Goal: Check status: Check status

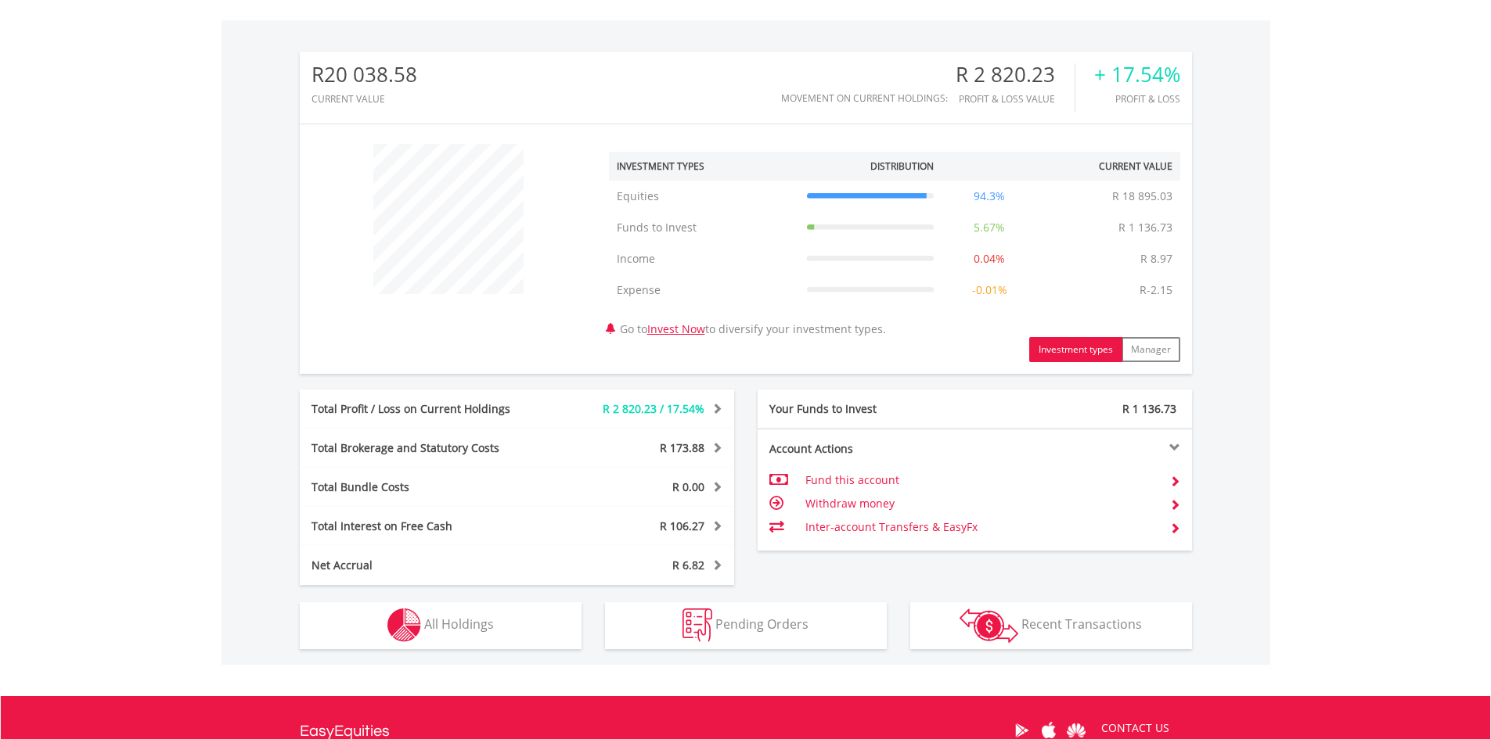
scroll to position [647, 0]
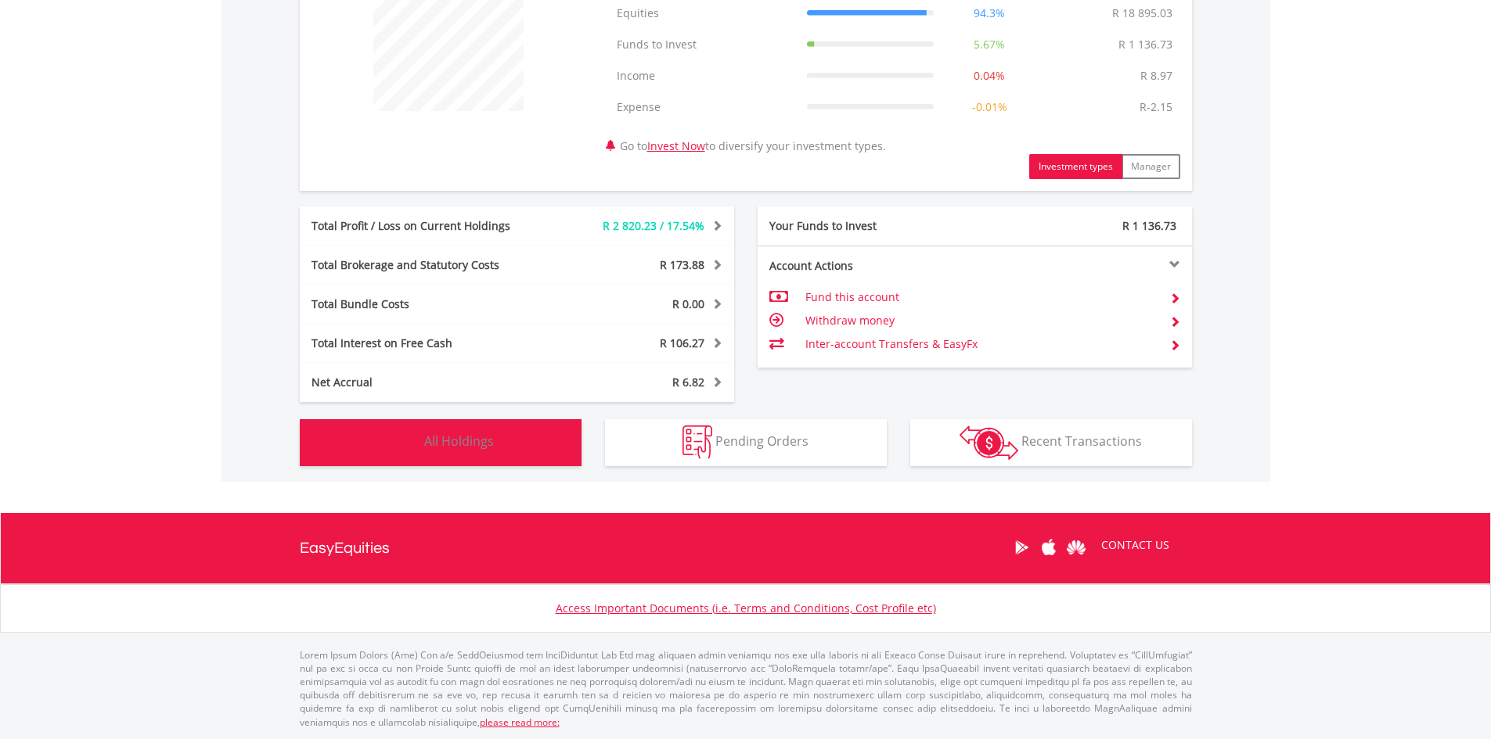
click at [421, 443] on button "Holdings All Holdings" at bounding box center [441, 442] width 282 height 47
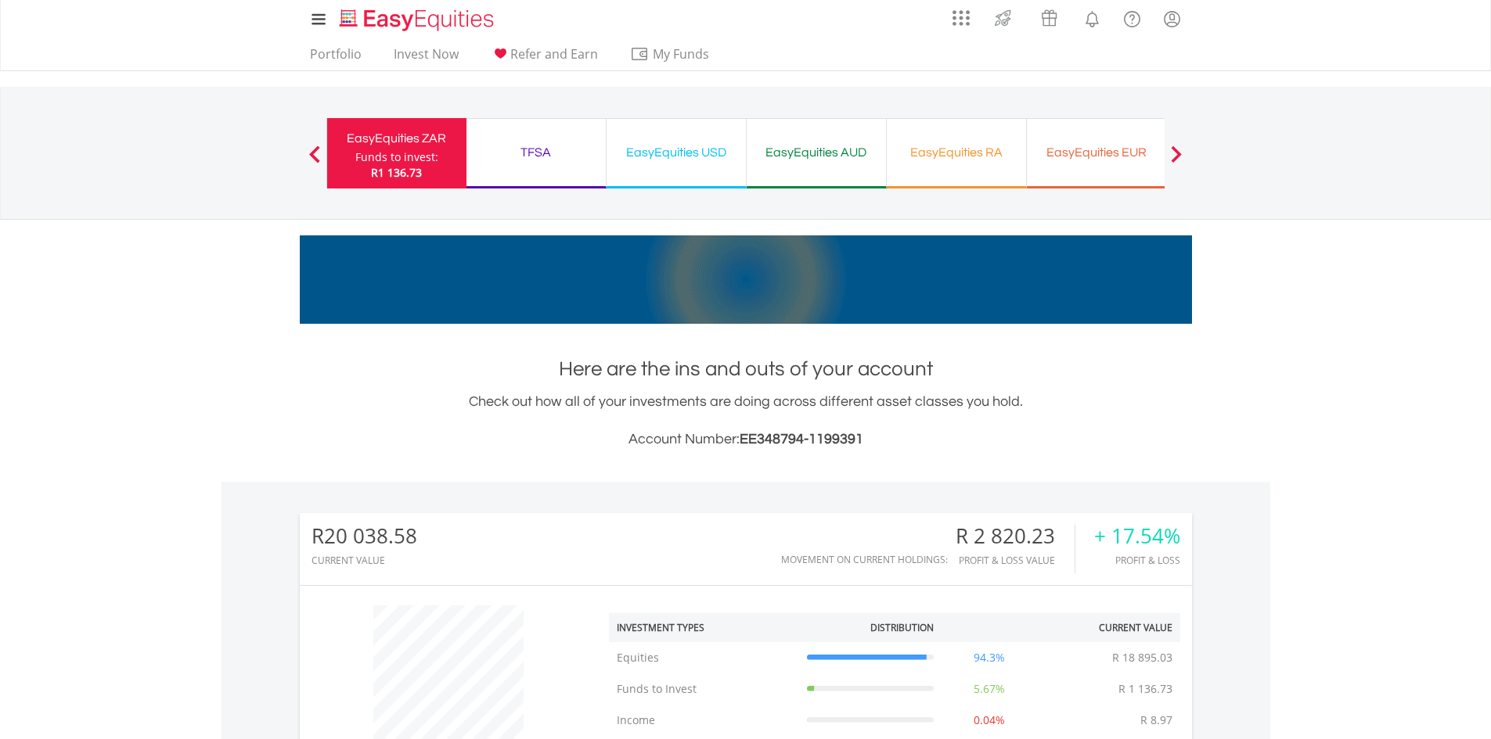
scroll to position [0, 0]
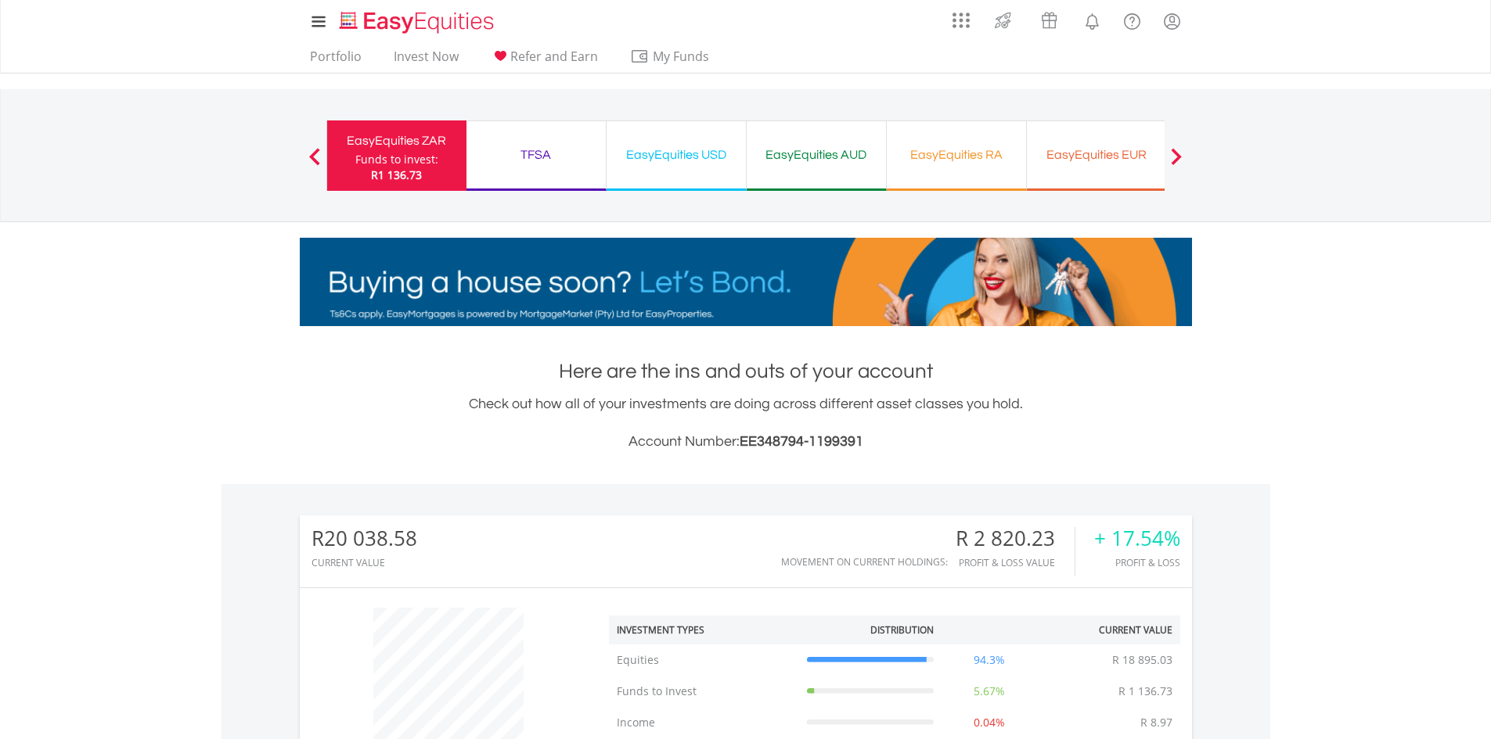
click at [556, 160] on div "TFSA" at bounding box center [536, 155] width 120 height 22
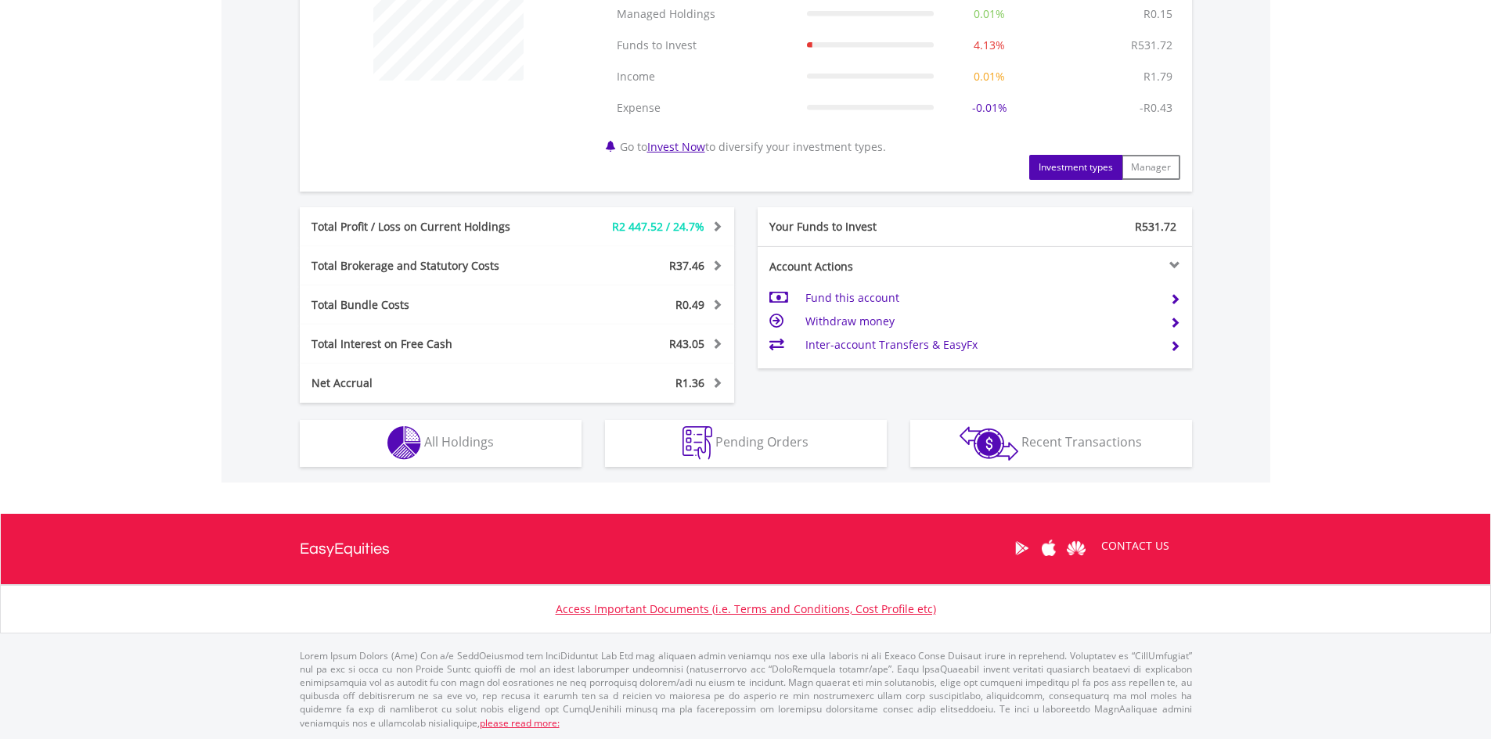
scroll to position [678, 0]
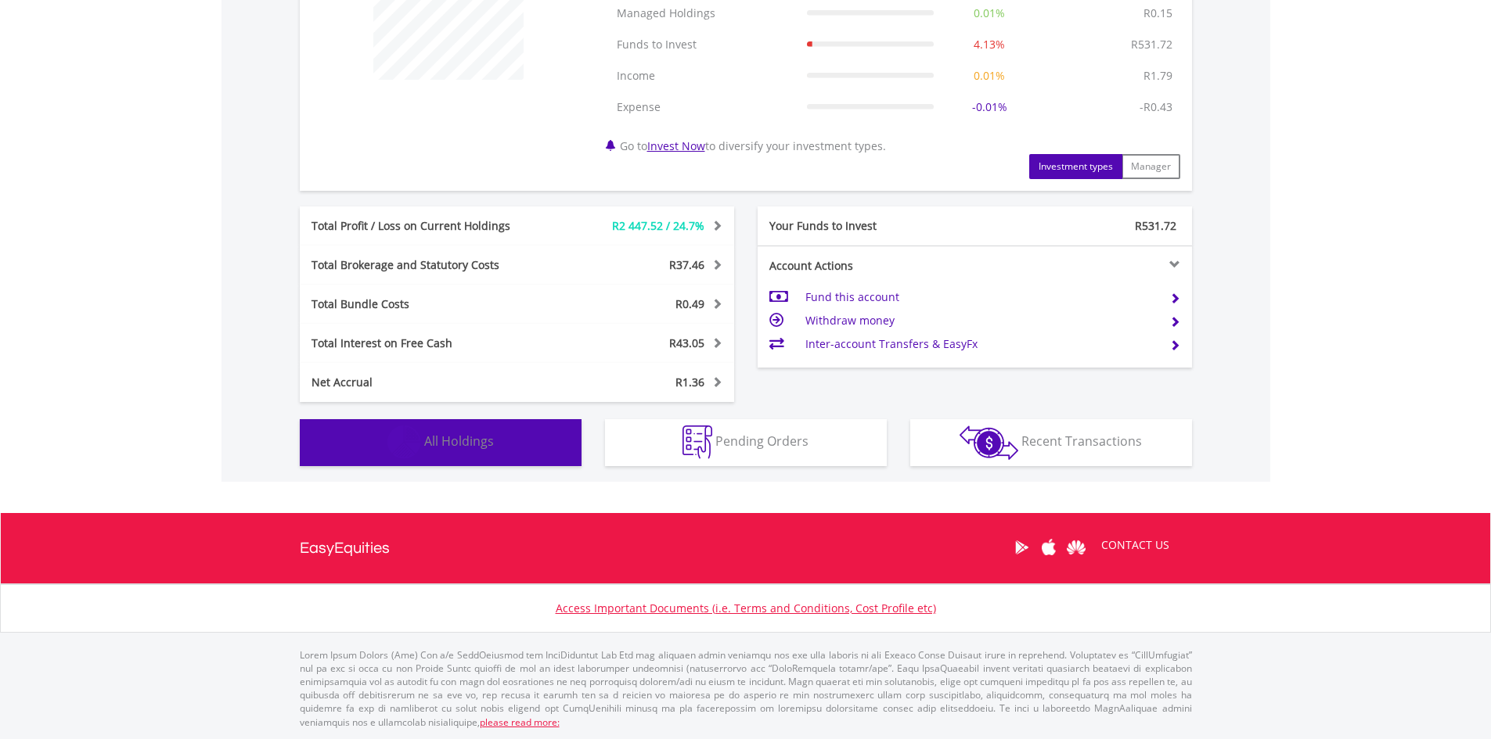
click at [490, 455] on button "Holdings All Holdings" at bounding box center [441, 442] width 282 height 47
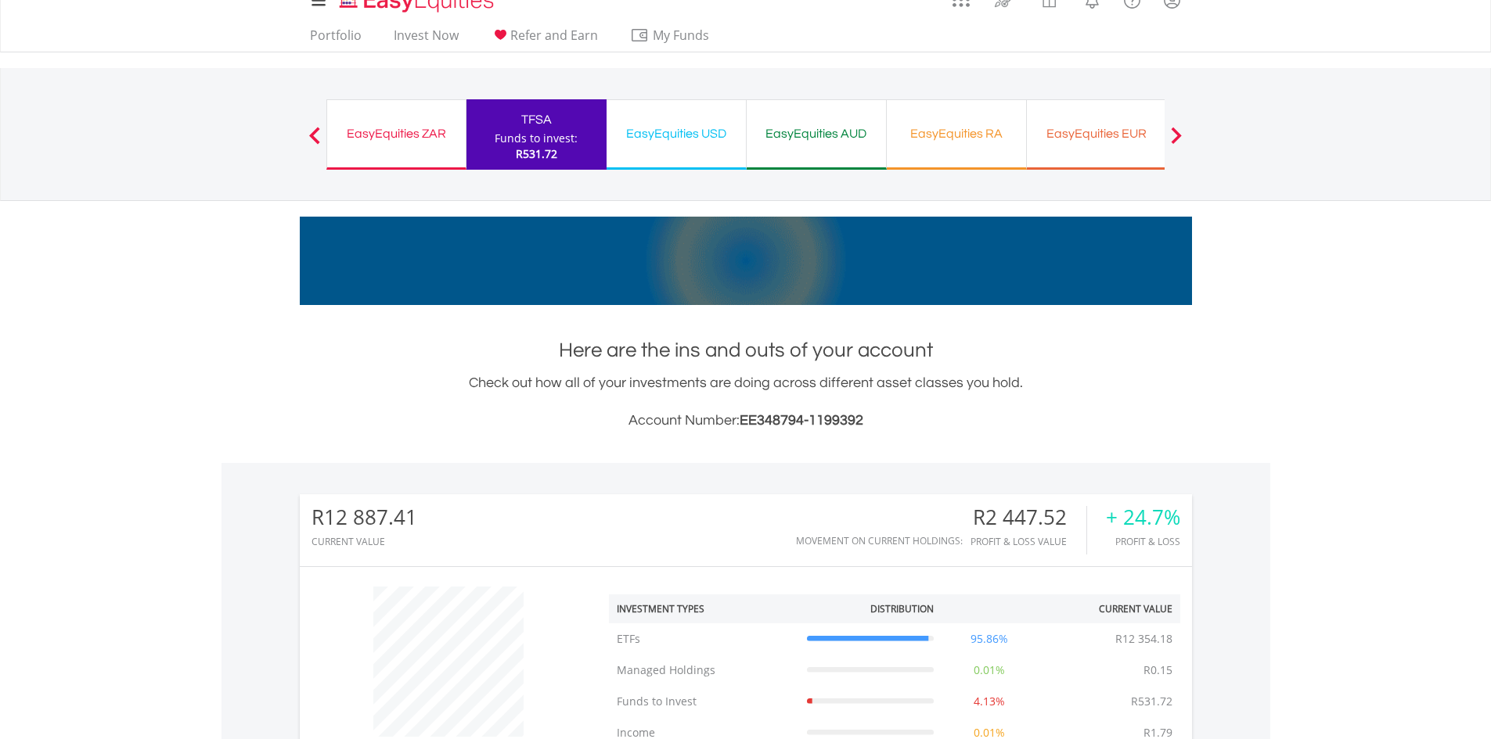
scroll to position [18, 0]
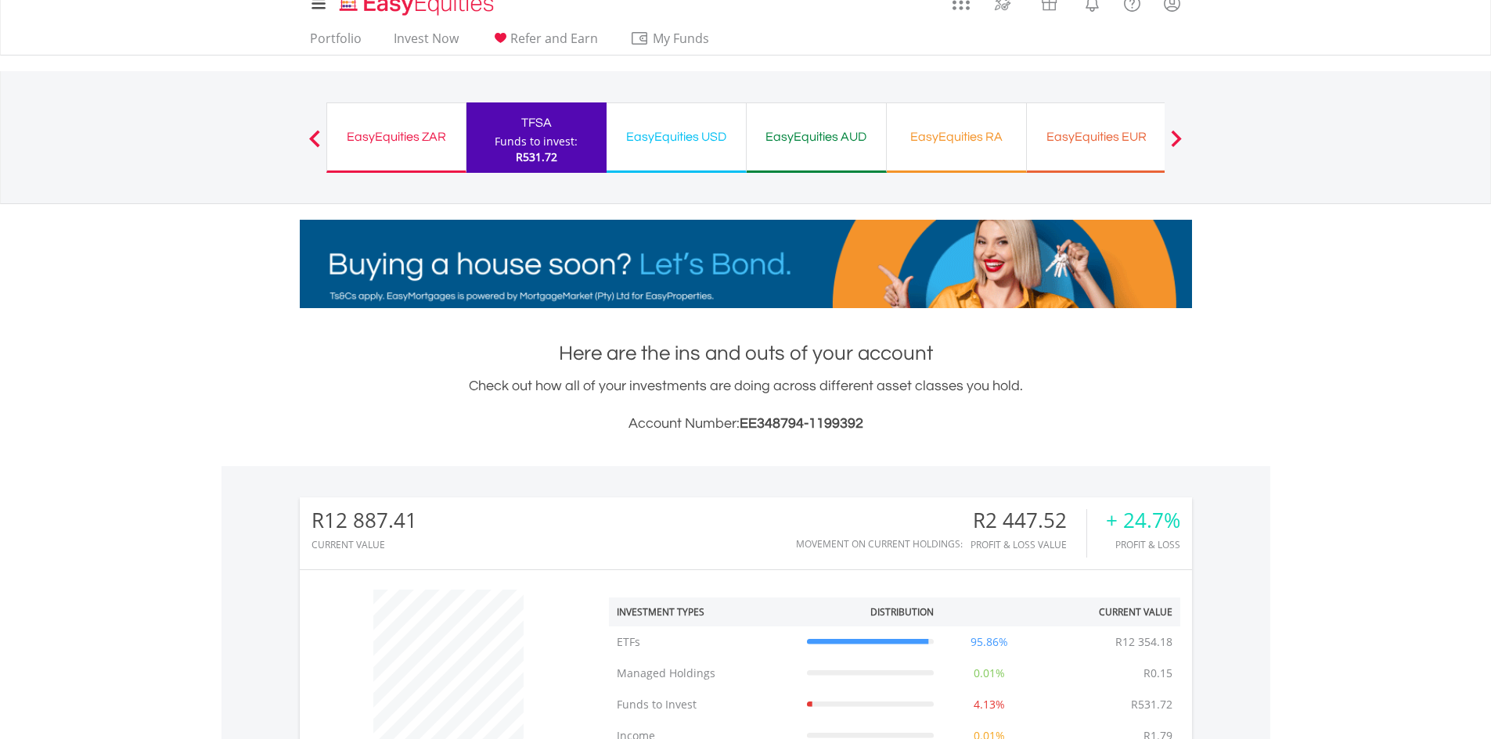
click at [667, 140] on div "EasyEquities USD" at bounding box center [676, 137] width 120 height 22
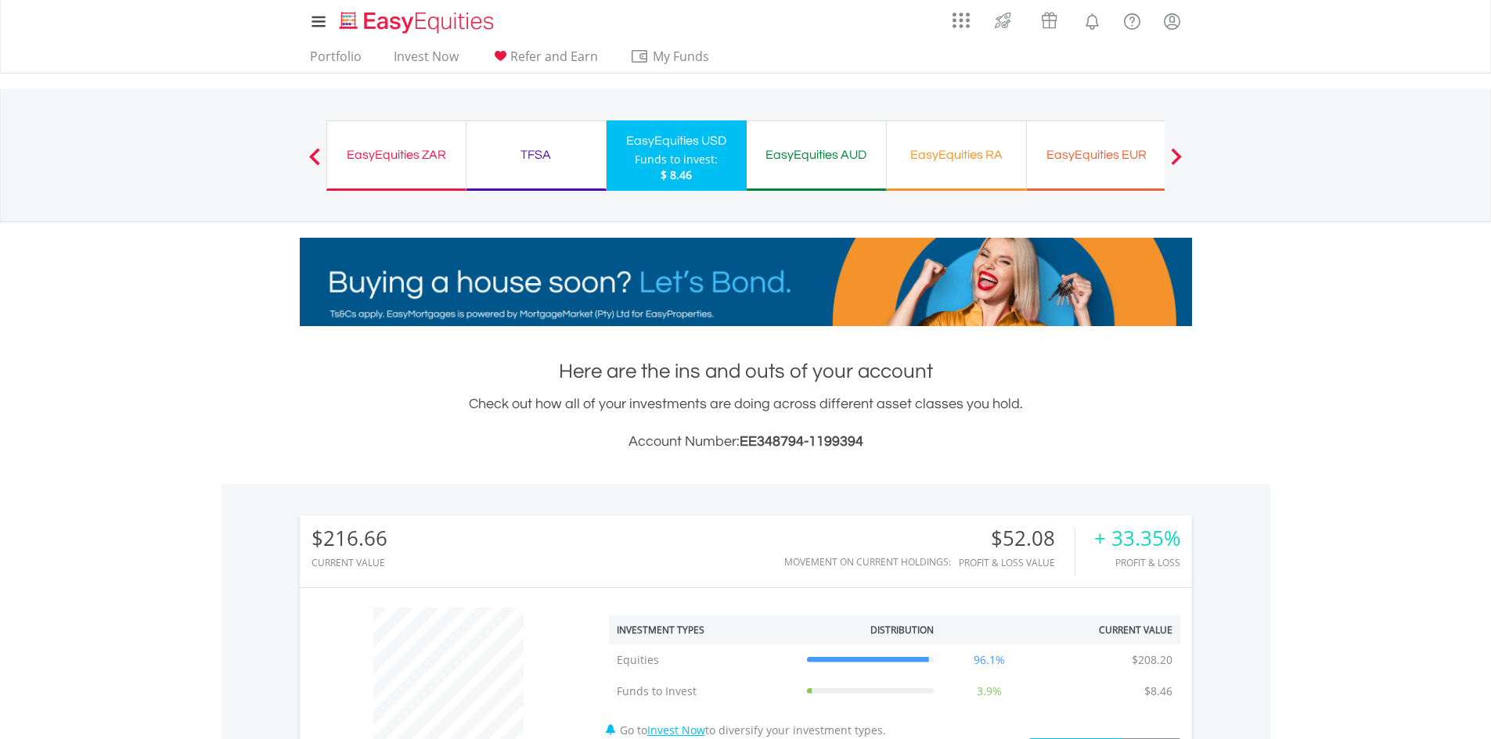
scroll to position [584, 0]
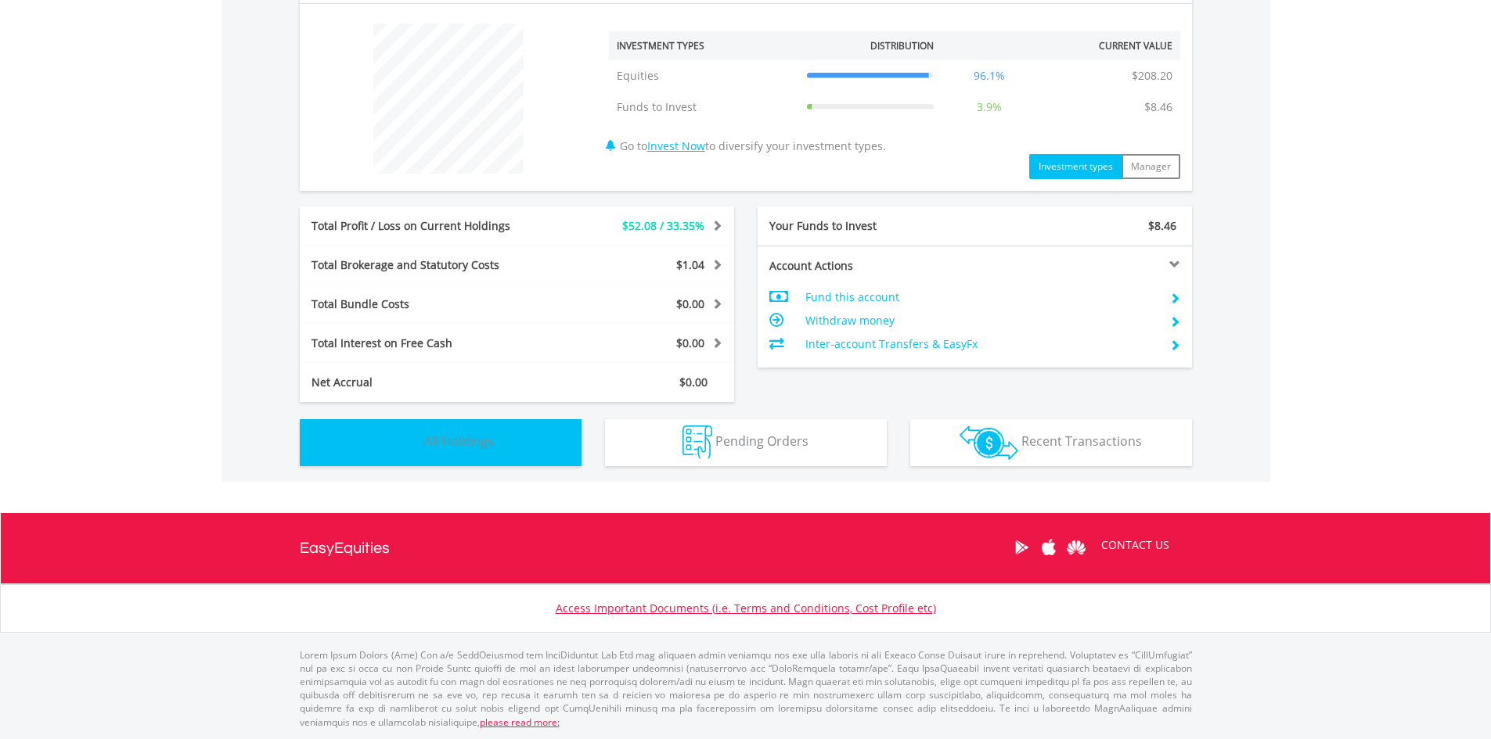
click at [499, 452] on button "Holdings All Holdings" at bounding box center [441, 442] width 282 height 47
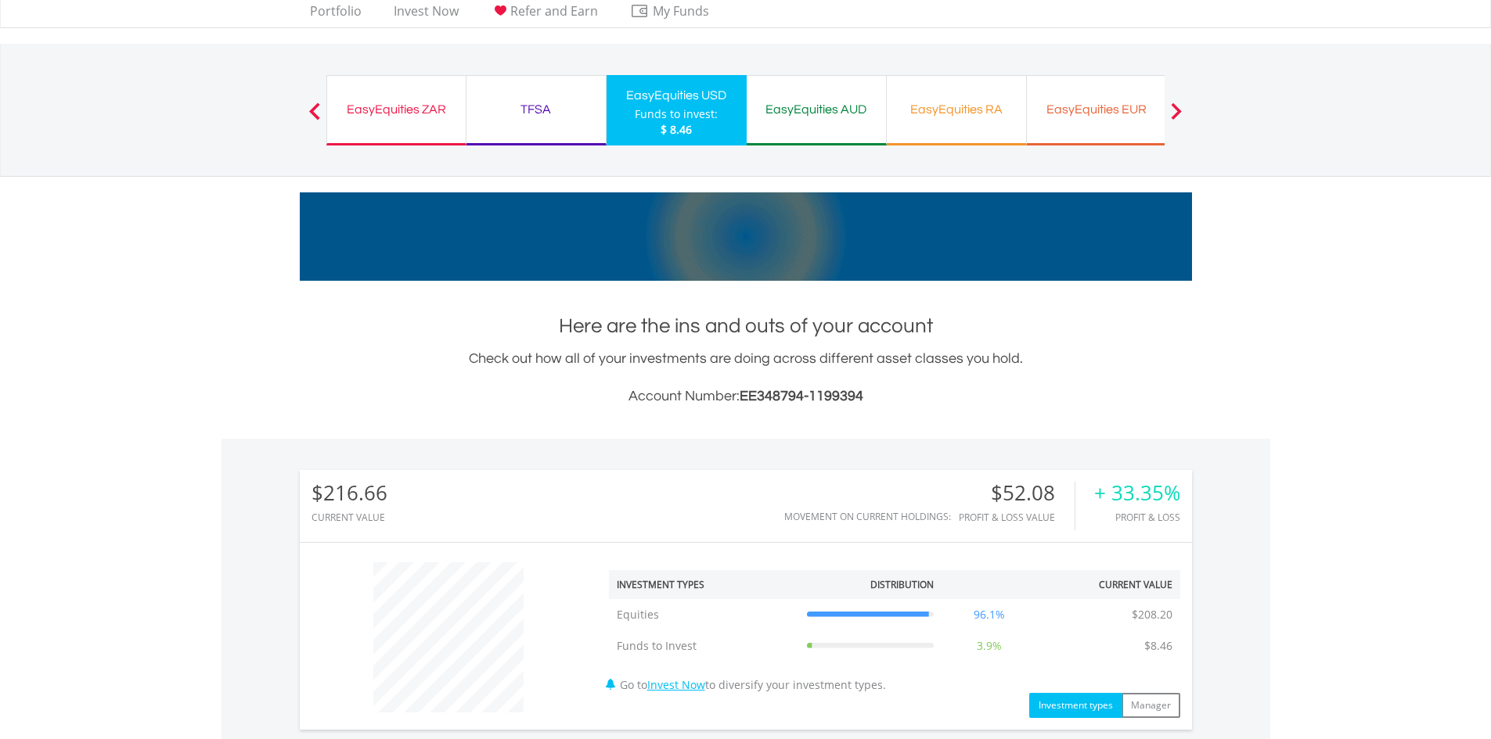
scroll to position [0, 0]
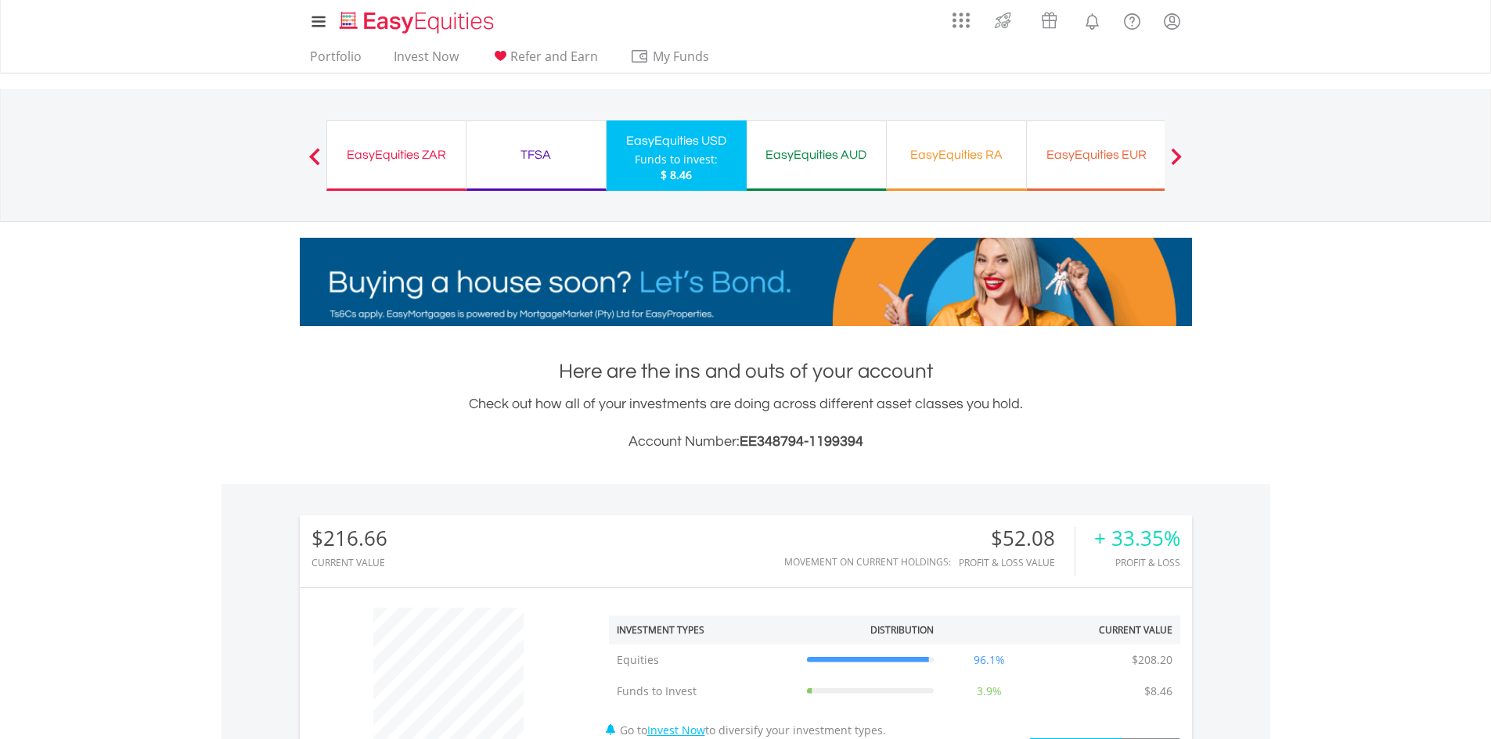
click at [1180, 157] on span at bounding box center [1176, 156] width 11 height 17
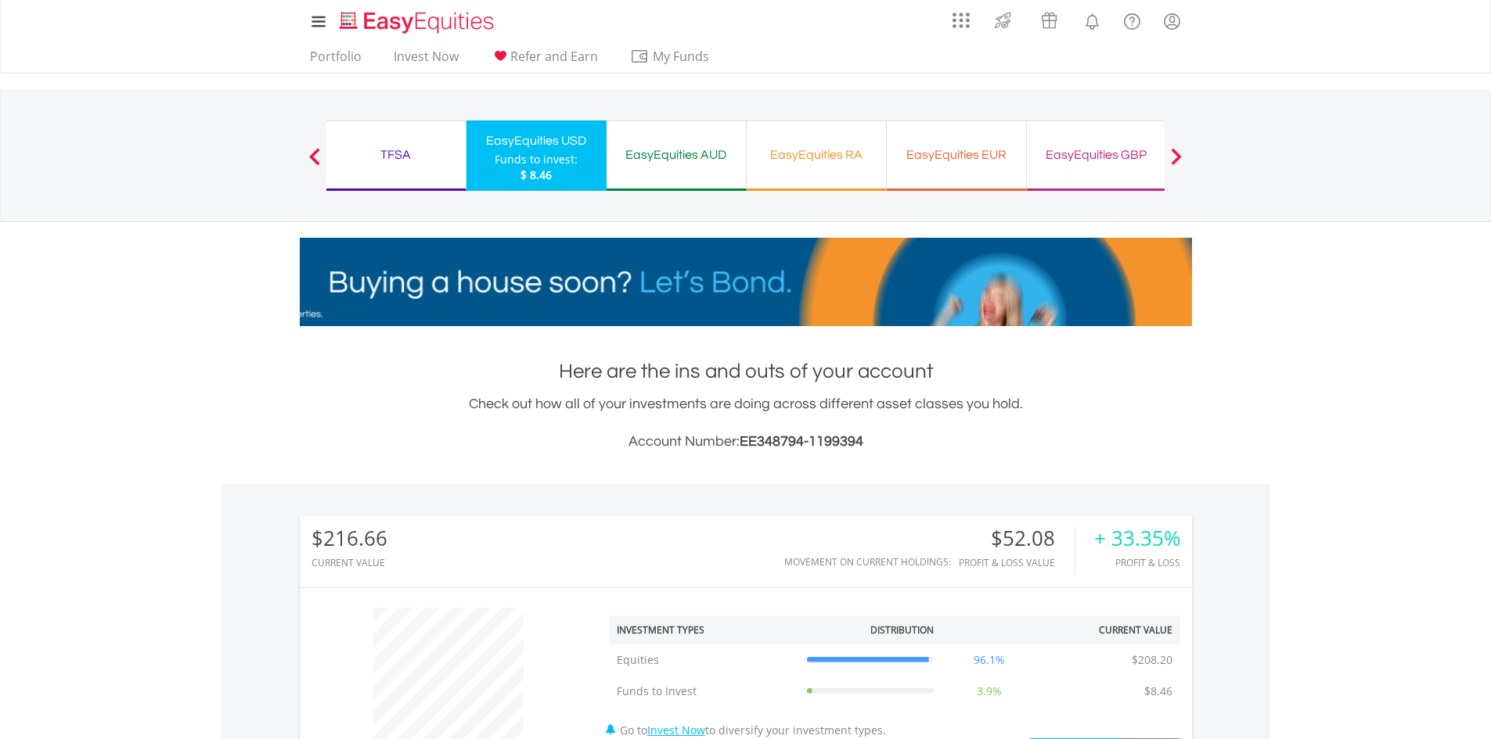
click at [1180, 157] on span at bounding box center [1176, 156] width 11 height 17
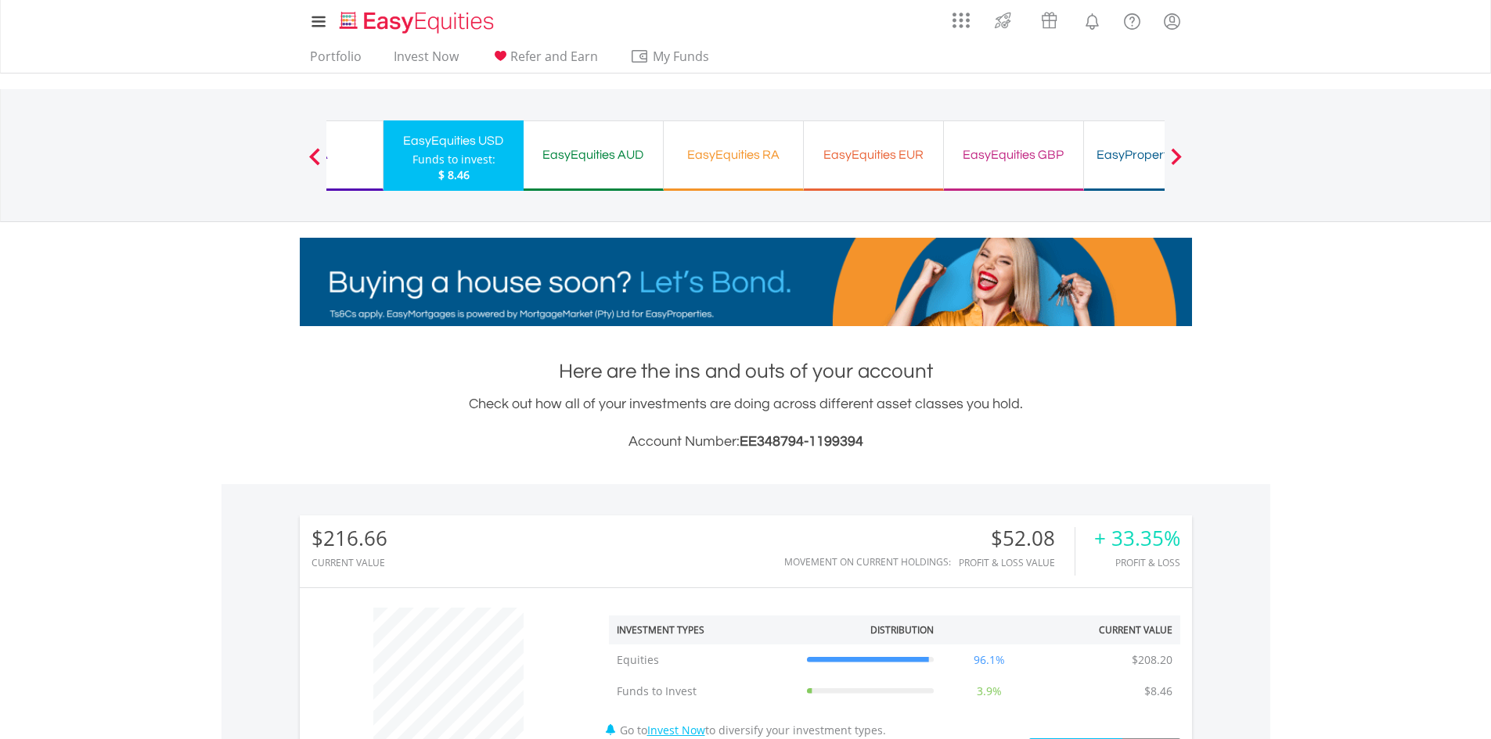
click at [1180, 157] on span at bounding box center [1176, 156] width 11 height 17
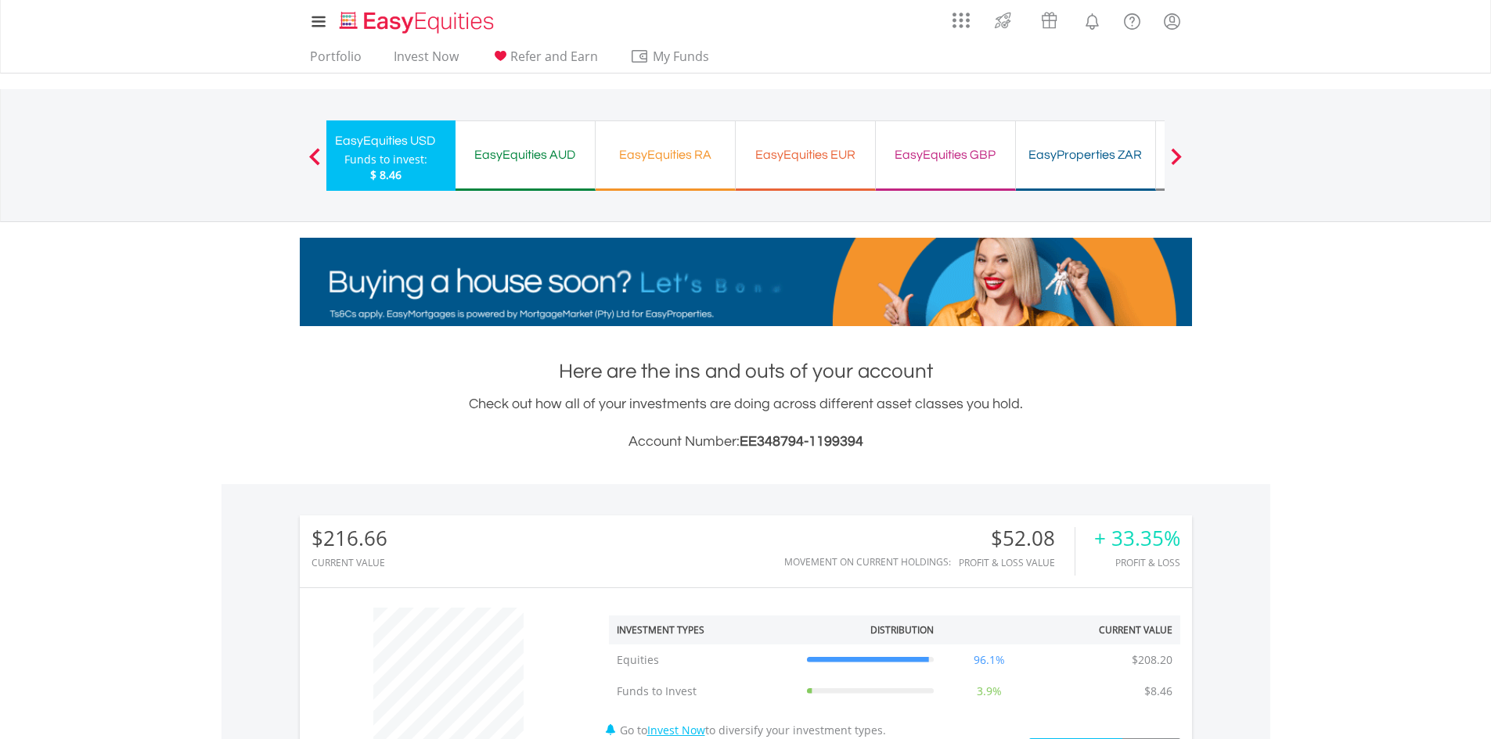
click at [1180, 157] on span at bounding box center [1176, 156] width 11 height 17
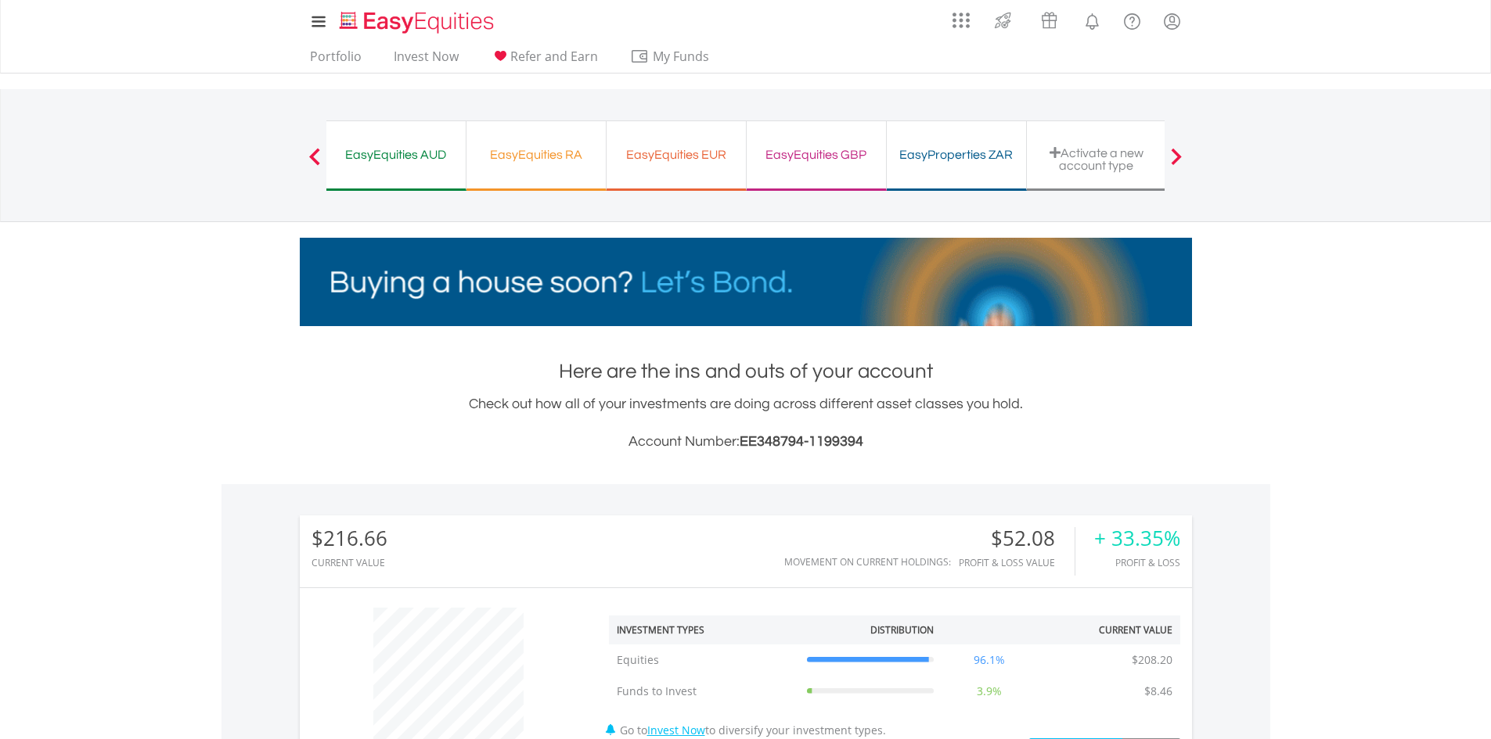
click at [926, 153] on div "EasyProperties ZAR" at bounding box center [956, 155] width 120 height 22
